Goal: Transaction & Acquisition: Download file/media

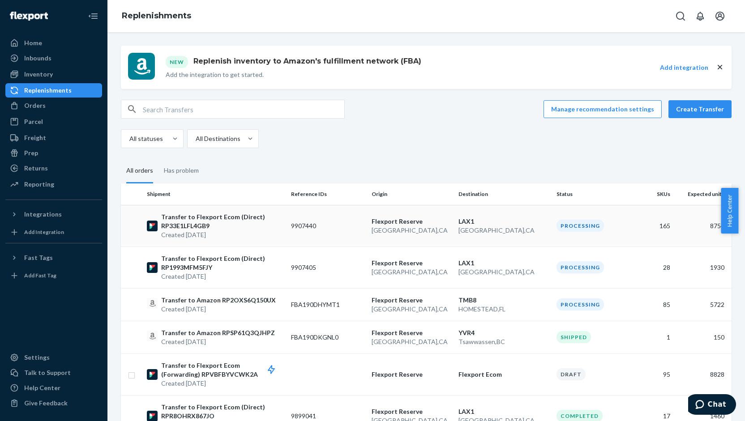
click at [520, 235] on td "LAX1 [GEOGRAPHIC_DATA] , [GEOGRAPHIC_DATA]" at bounding box center [504, 226] width 98 height 42
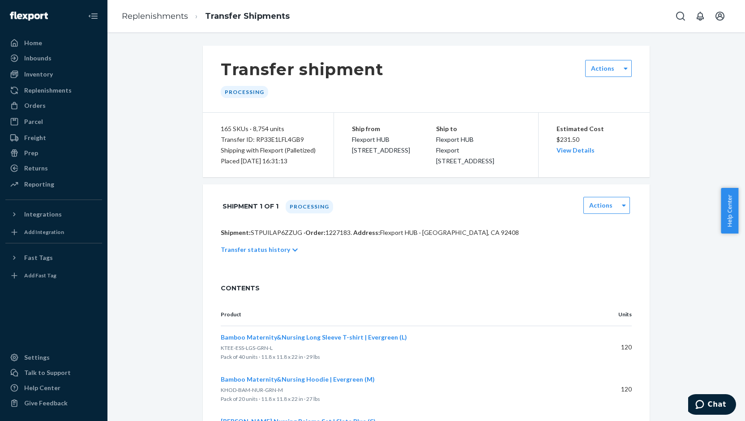
click at [271, 254] on p "Transfer status history" at bounding box center [255, 249] width 69 height 9
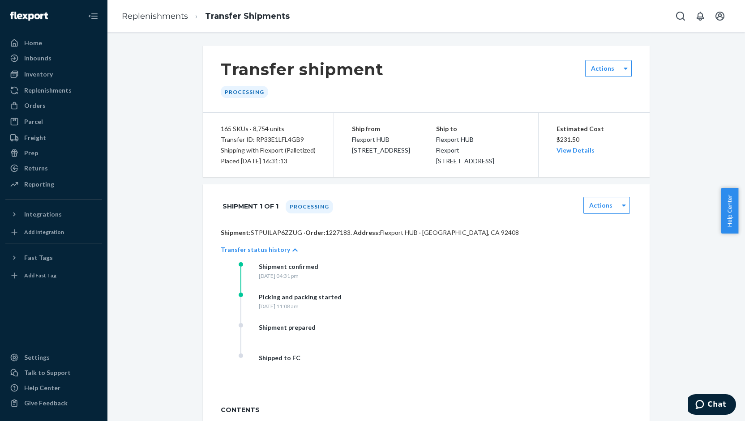
click at [271, 254] on p "Transfer status history" at bounding box center [255, 249] width 69 height 9
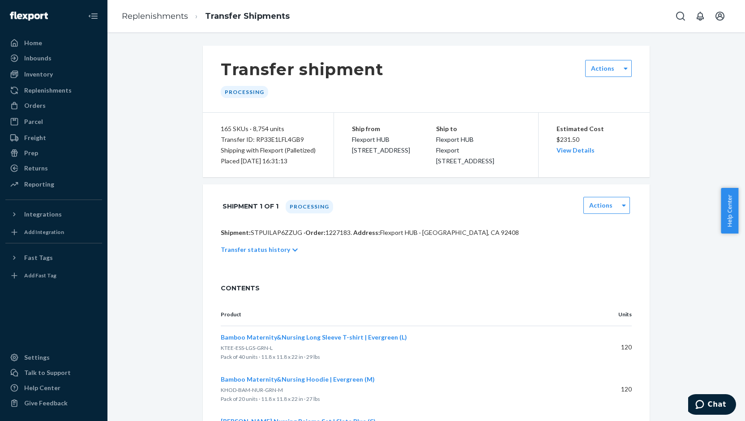
click at [271, 254] on p "Transfer status history" at bounding box center [255, 249] width 69 height 9
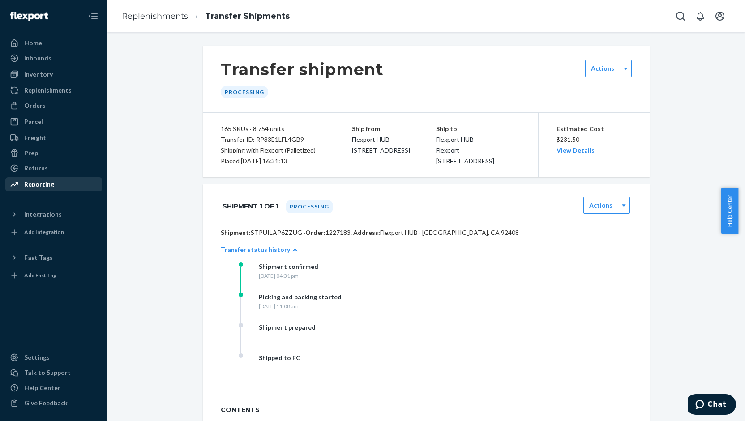
click at [59, 185] on div "Reporting" at bounding box center [53, 184] width 95 height 13
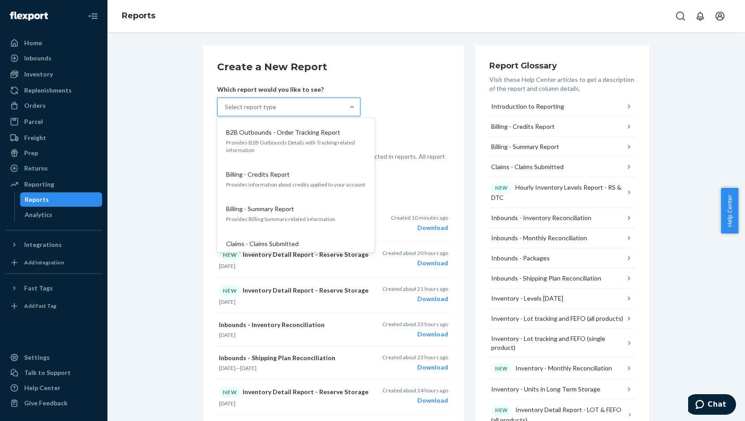
click at [259, 109] on div "Select report type" at bounding box center [250, 107] width 51 height 9
click at [226, 109] on input "option B2B Outbounds - Order Tracking Report focused, 1 of 30. 30 results avail…" at bounding box center [225, 107] width 1 height 9
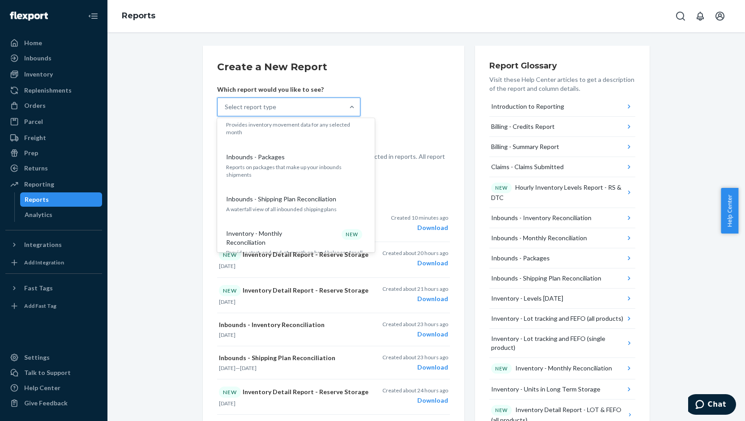
scroll to position [257, 0]
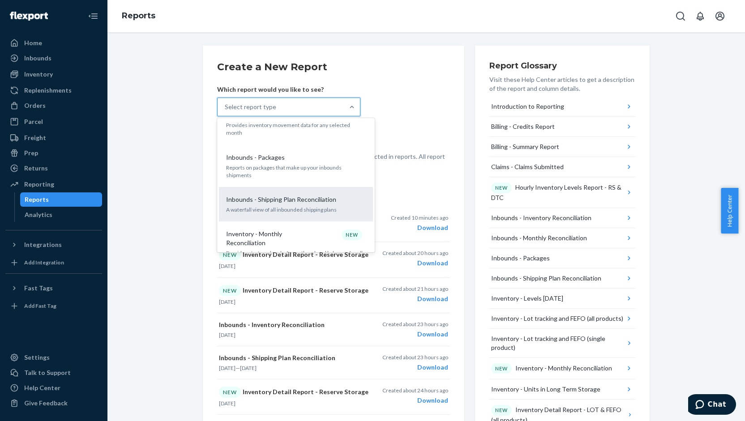
click at [268, 206] on p "A waterfall view of all inbounded shipping plans" at bounding box center [296, 210] width 140 height 8
click at [226, 111] on input "option Inbounds - Shipping Plan Reconciliation focused, 9 of 30. 30 results ava…" at bounding box center [225, 107] width 1 height 9
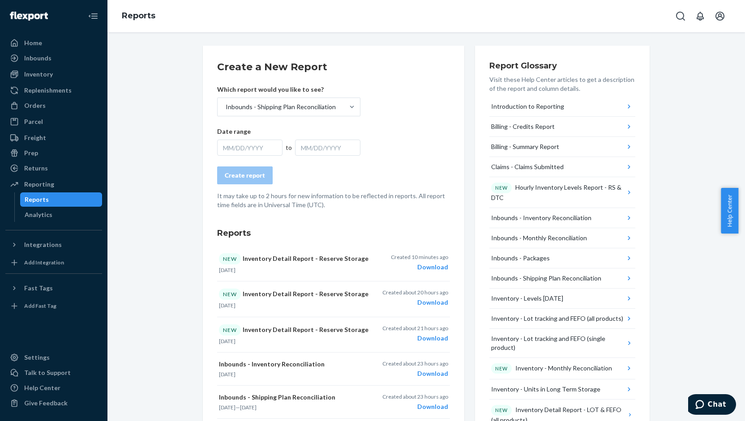
click at [260, 150] on div "MM/DD/YYYY" at bounding box center [249, 148] width 65 height 16
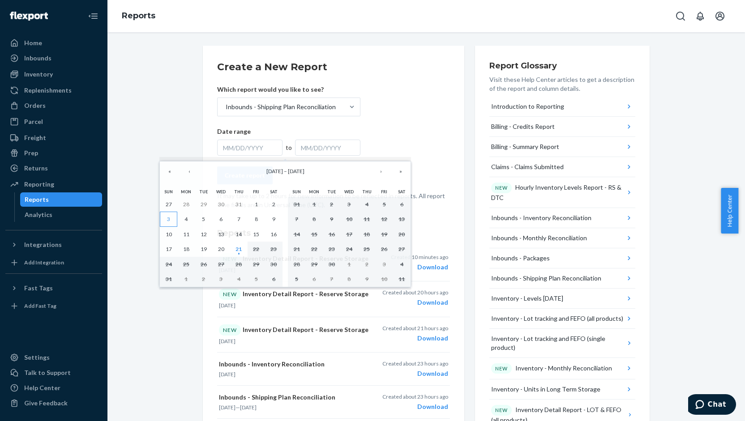
click at [167, 215] on button "3" at bounding box center [168, 219] width 17 height 15
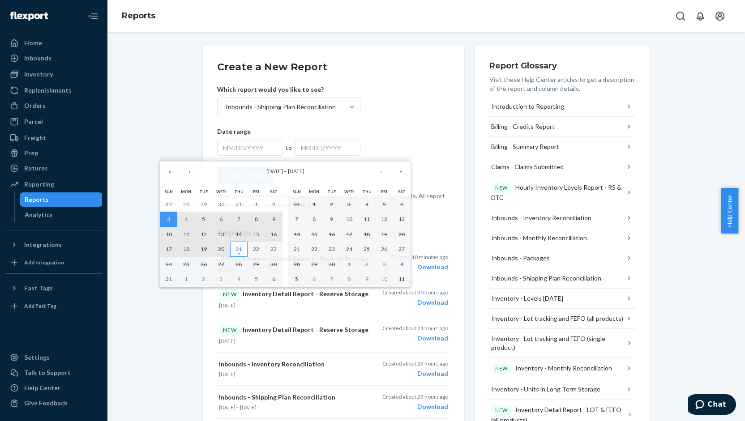
click at [235, 250] on abbr "21" at bounding box center [238, 249] width 6 height 7
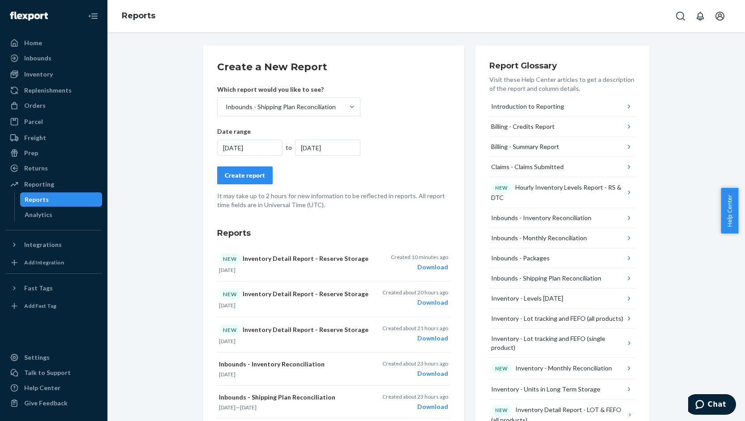
click at [261, 173] on button "Create report" at bounding box center [245, 176] width 56 height 18
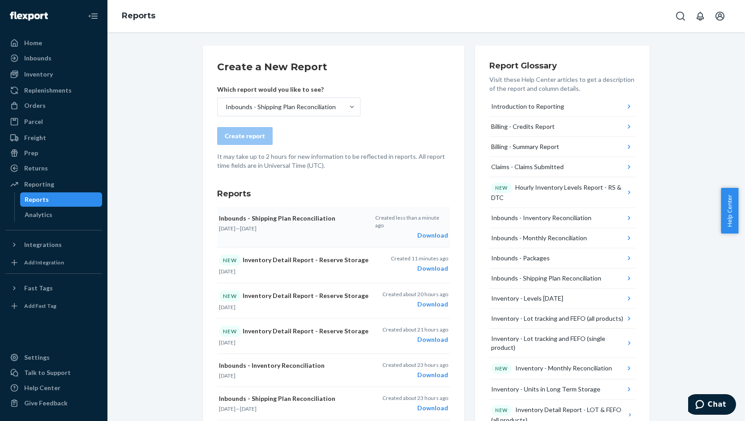
click at [424, 231] on div "Download" at bounding box center [411, 235] width 73 height 9
